Goal: Task Accomplishment & Management: Manage account settings

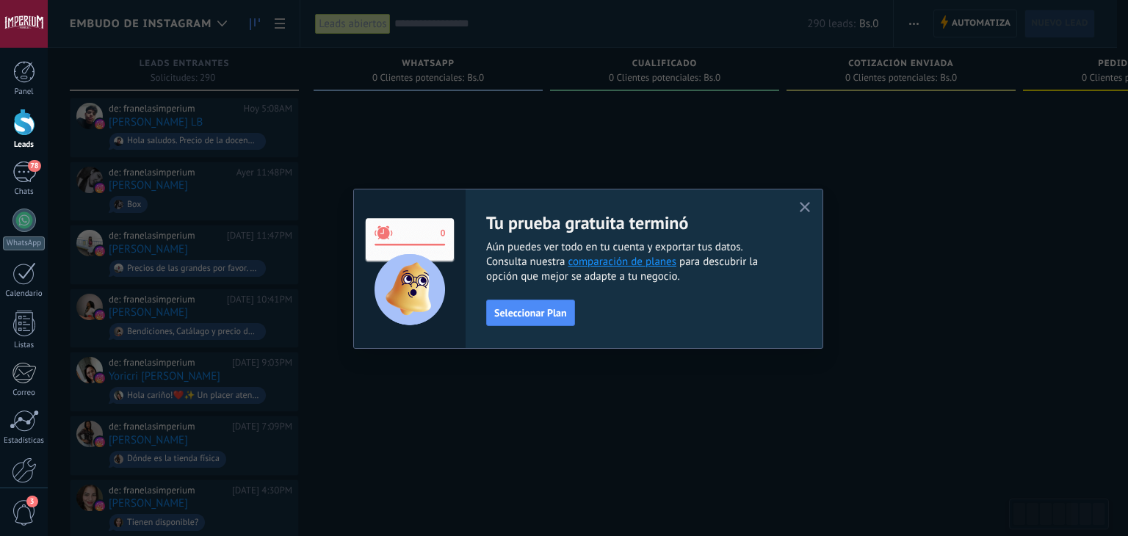
click at [657, 347] on div "Tu prueba gratuita terminó Aún puedes ver todo en tu cuenta y exportar tus dato…" at bounding box center [588, 269] width 470 height 160
click at [807, 201] on button "button" at bounding box center [805, 208] width 18 height 20
